Goal: Task Accomplishment & Management: Manage account settings

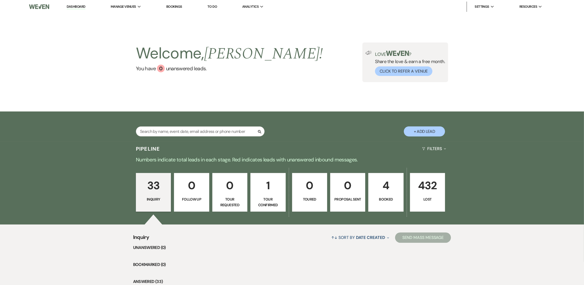
click at [280, 196] on p "Tour Confirmed" at bounding box center [268, 202] width 28 height 12
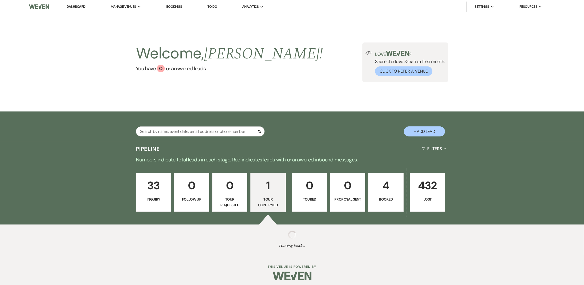
select select "4"
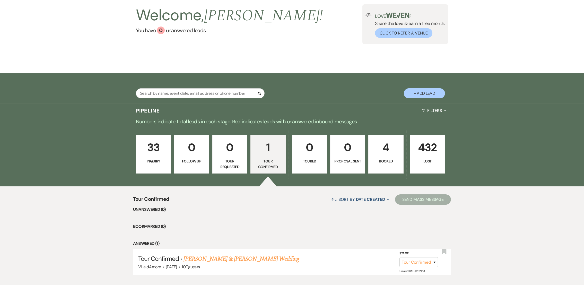
scroll to position [70, 0]
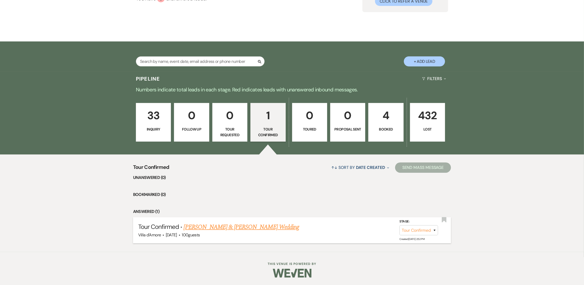
click at [237, 228] on link "[PERSON_NAME] & [PERSON_NAME] Wedding" at bounding box center [241, 226] width 115 height 9
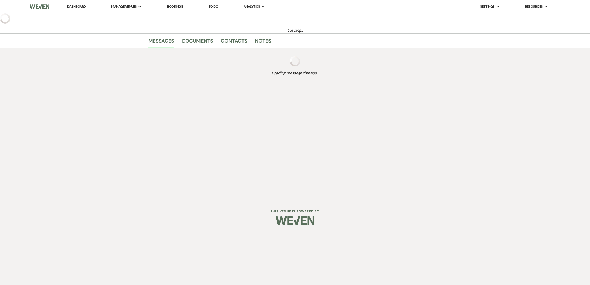
select select "4"
select select "6"
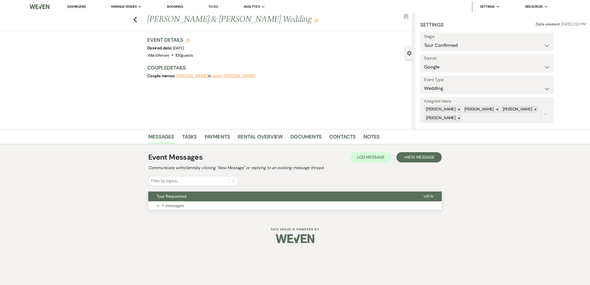
click at [165, 207] on p "7 messages" at bounding box center [173, 205] width 22 height 7
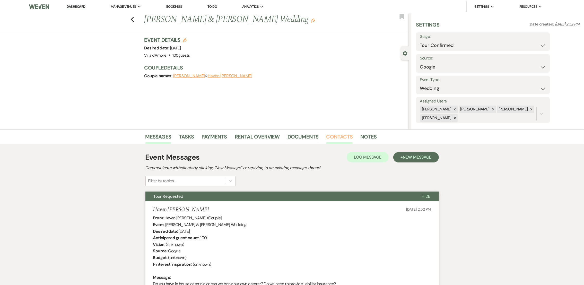
click at [342, 134] on link "Contacts" at bounding box center [339, 138] width 27 height 11
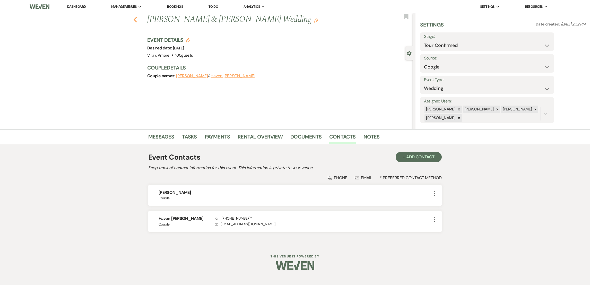
click at [135, 19] on icon "Previous" at bounding box center [135, 19] width 4 height 6
select select "4"
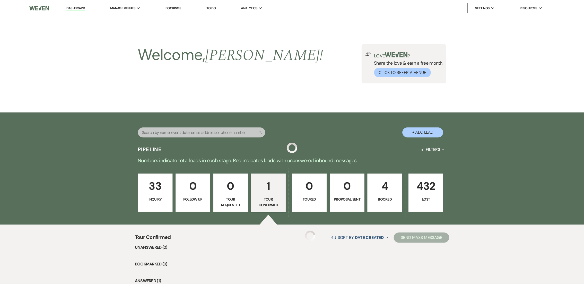
scroll to position [70, 0]
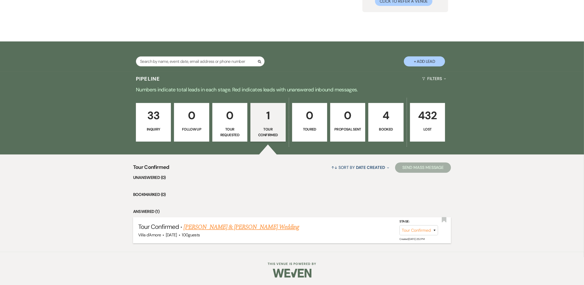
click at [233, 223] on link "[PERSON_NAME] & [PERSON_NAME] Wedding" at bounding box center [241, 226] width 115 height 9
select select "4"
select select "6"
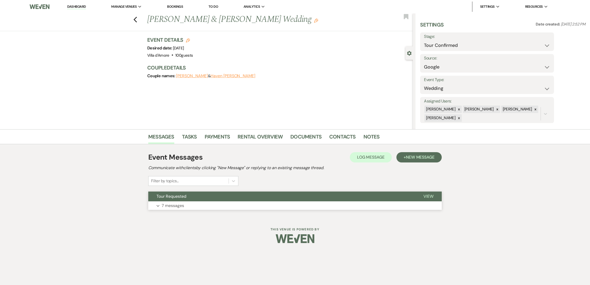
click at [159, 204] on button "Expand 7 messages" at bounding box center [294, 205] width 293 height 9
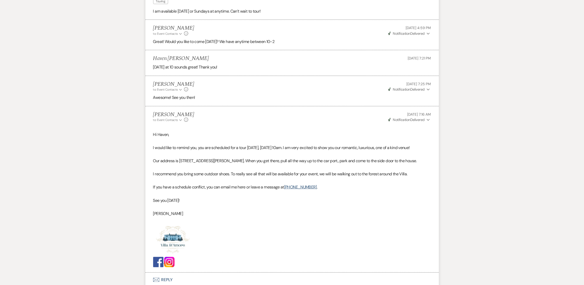
scroll to position [547, 0]
